Goal: Navigation & Orientation: Find specific page/section

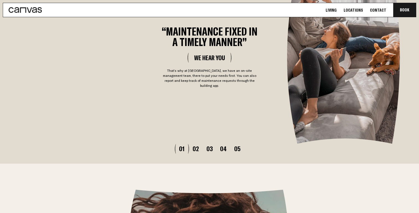
scroll to position [1553, 0]
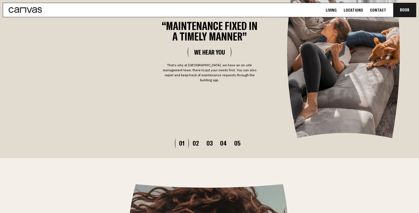
click at [193, 140] on button "02" at bounding box center [196, 143] width 14 height 7
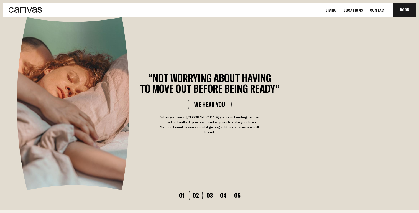
scroll to position [1503, 0]
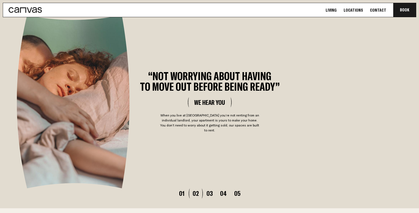
click at [210, 190] on button "03" at bounding box center [209, 193] width 14 height 7
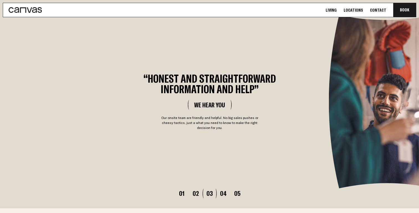
click at [221, 189] on li "“ Honest and straightforward information and help ” We Hear You Our onsite team…" at bounding box center [209, 101] width 419 height 213
click at [226, 178] on li "“ Honest and straightforward information and help ” We Hear You Our onsite team…" at bounding box center [209, 101] width 419 height 213
click at [225, 190] on button "04" at bounding box center [223, 193] width 14 height 7
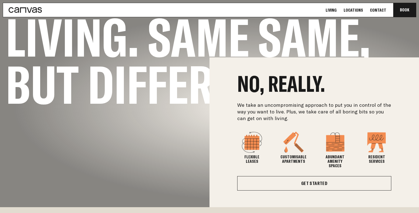
scroll to position [0, 0]
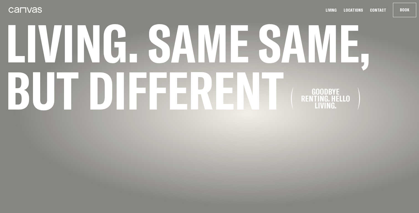
click at [357, 13] on ul "Living Locations Contact Book Communa" at bounding box center [370, 10] width 97 height 14
click at [356, 10] on link "Locations" at bounding box center [353, 10] width 23 height 6
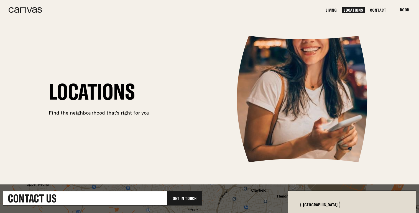
click at [337, 11] on link "Living" at bounding box center [331, 10] width 14 height 6
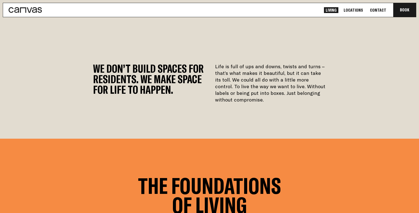
scroll to position [19, 0]
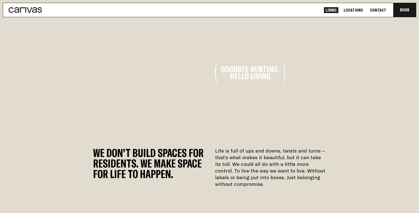
click at [30, 10] on icon at bounding box center [25, 10] width 33 height 6
